Goal: Check status: Check status

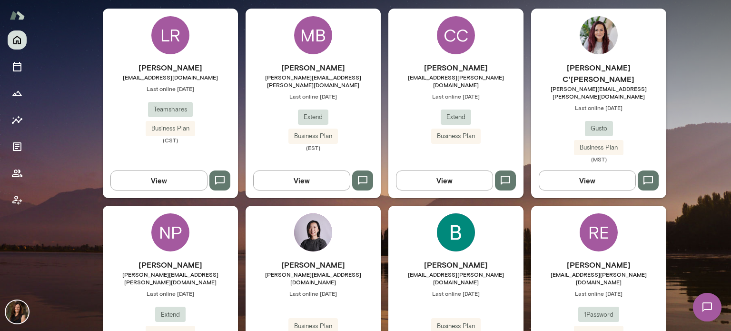
scroll to position [318, 0]
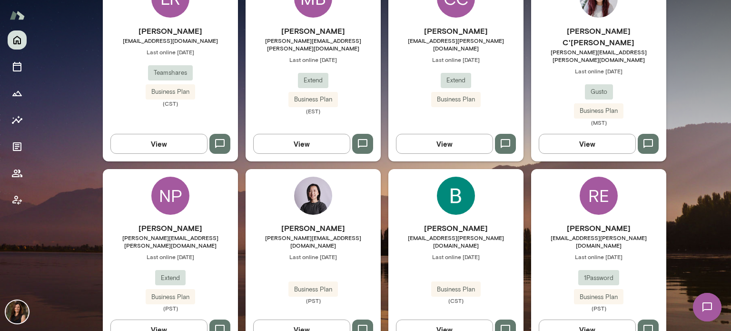
click at [569, 319] on button "View" at bounding box center [587, 329] width 97 height 20
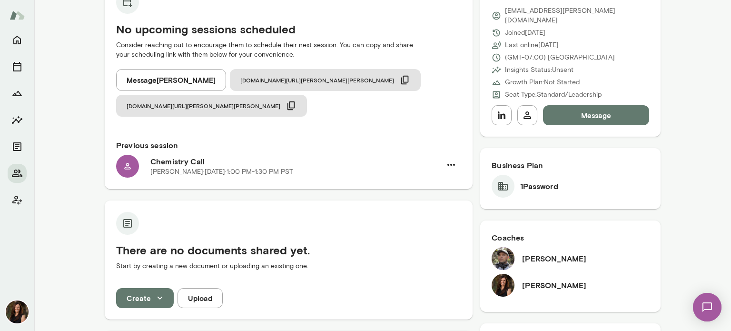
scroll to position [121, 0]
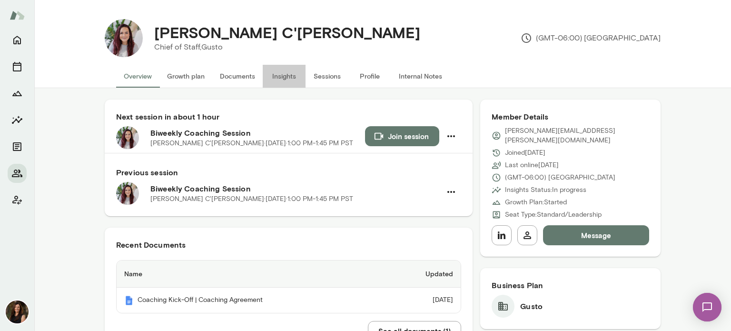
click at [283, 77] on button "Insights" at bounding box center [284, 76] width 43 height 23
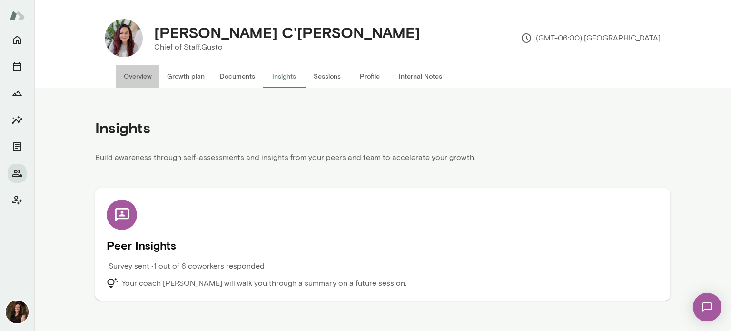
click at [144, 76] on button "Overview" at bounding box center [137, 76] width 43 height 23
